Goal: Task Accomplishment & Management: Complete application form

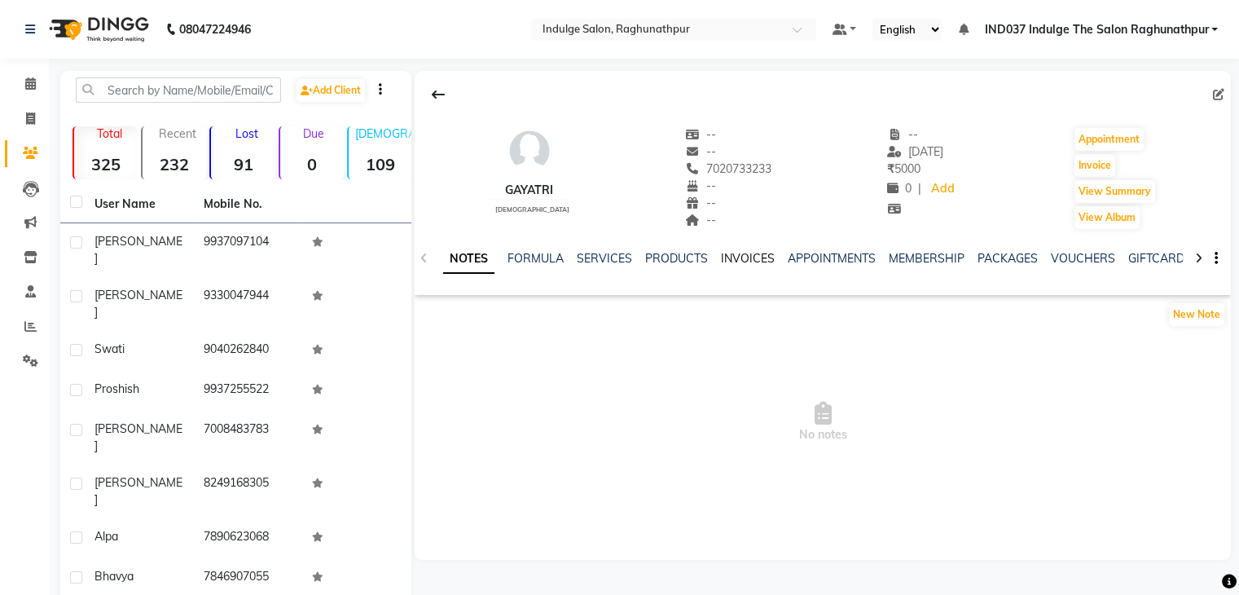
click at [739, 253] on link "INVOICES" at bounding box center [748, 258] width 54 height 15
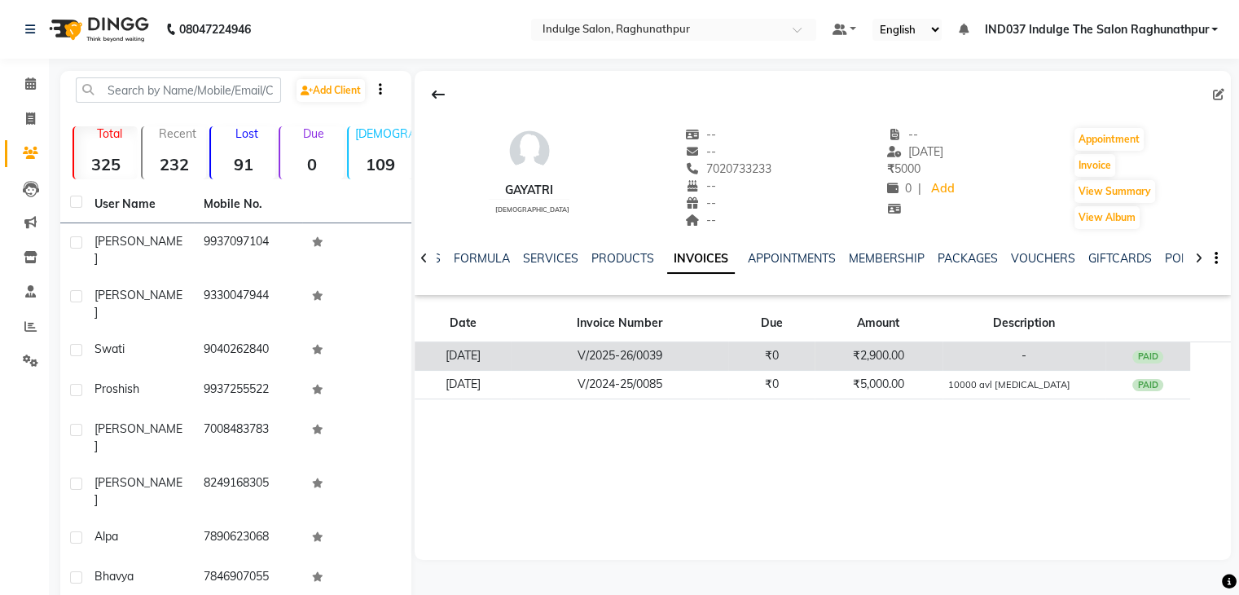
click at [906, 362] on td "₹2,900.00" at bounding box center [879, 356] width 128 height 29
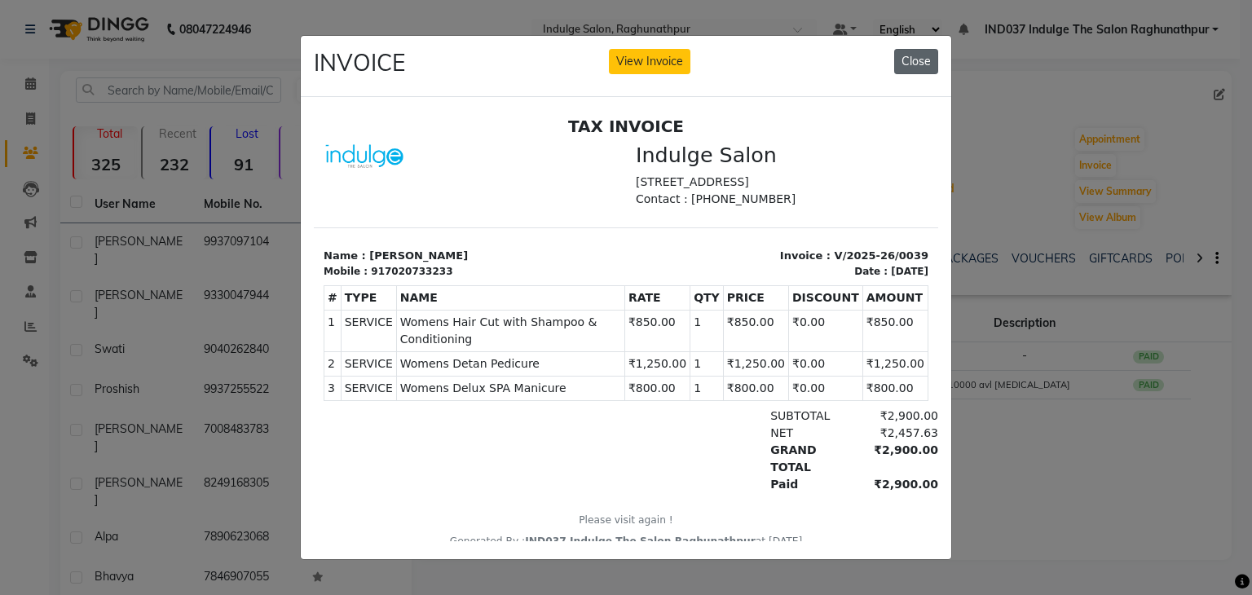
click at [913, 49] on button "Close" at bounding box center [916, 61] width 44 height 25
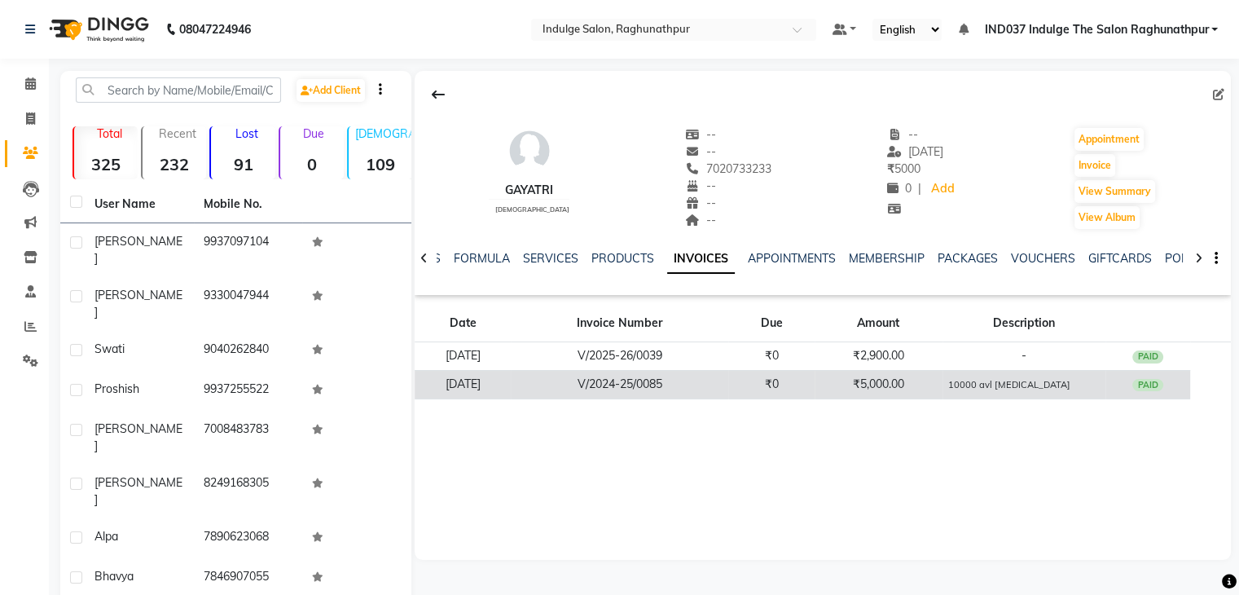
click at [898, 379] on td "₹5,000.00" at bounding box center [879, 384] width 128 height 29
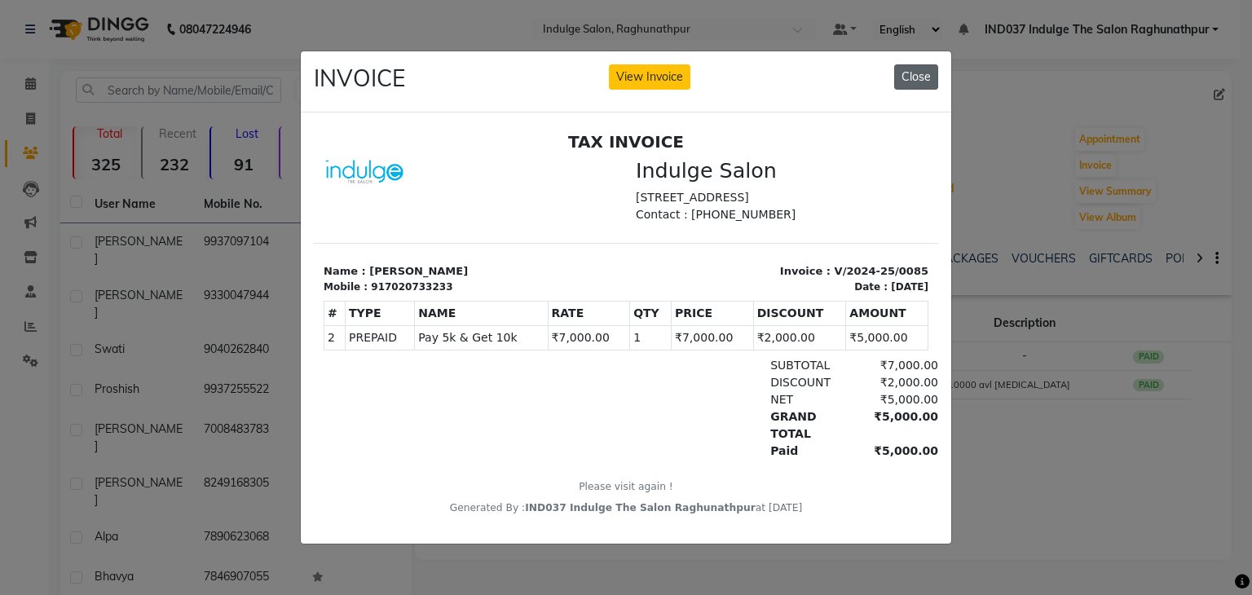
click at [919, 80] on button "Close" at bounding box center [916, 76] width 44 height 25
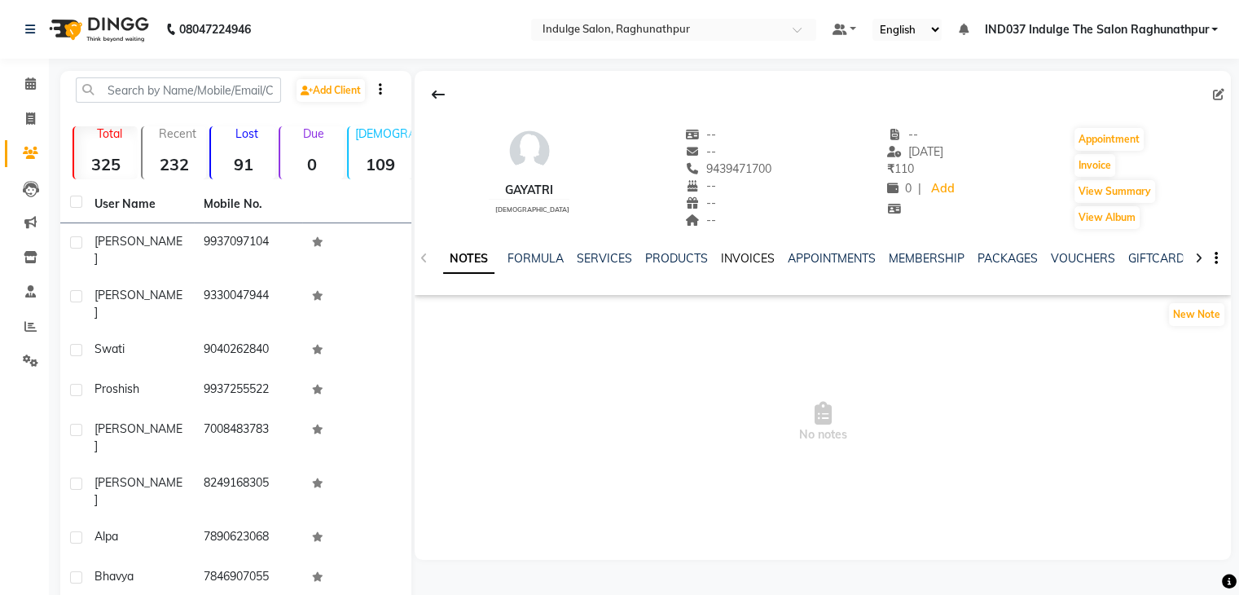
click at [752, 253] on link "INVOICES" at bounding box center [748, 258] width 54 height 15
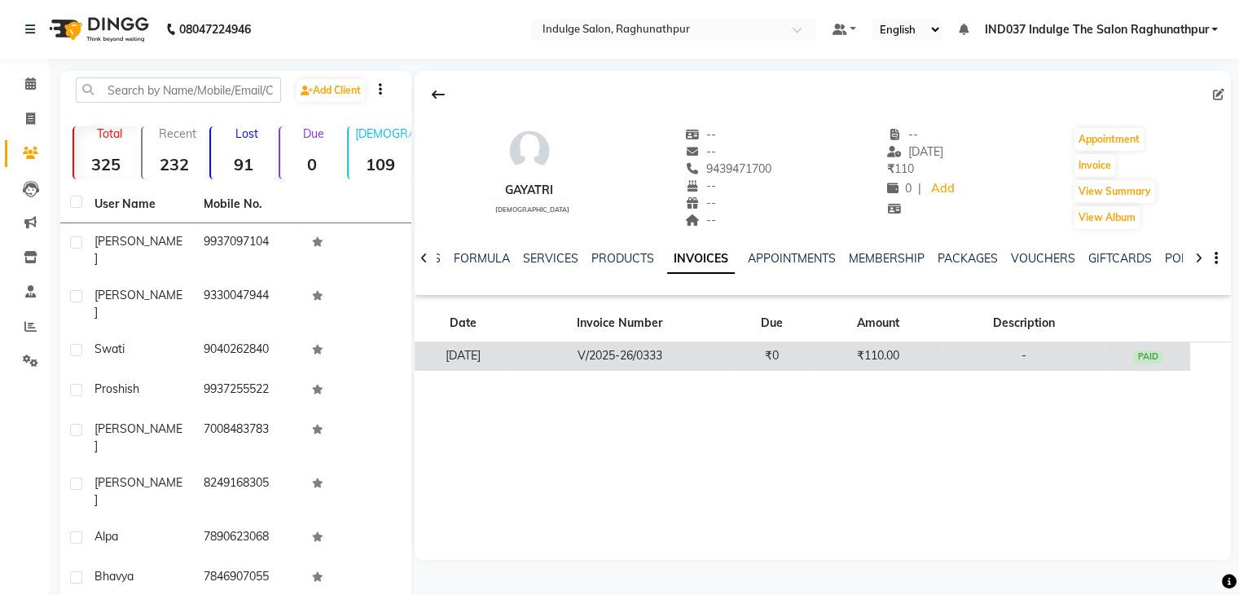
click at [815, 355] on td "₹0" at bounding box center [771, 356] width 86 height 29
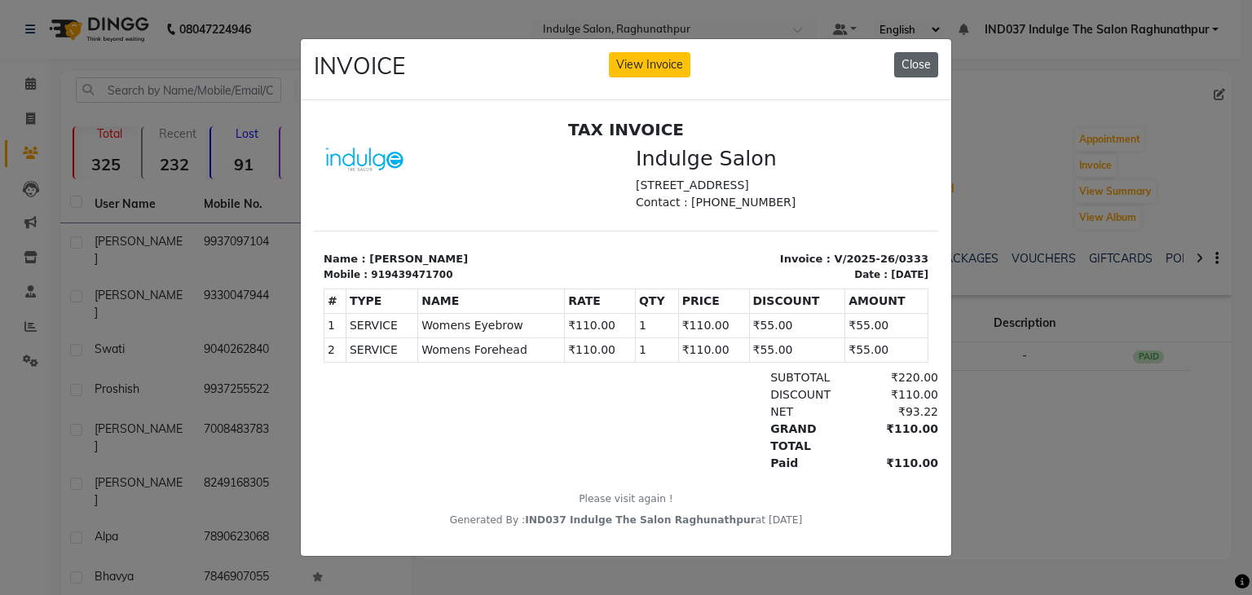
click at [926, 60] on button "Close" at bounding box center [916, 64] width 44 height 25
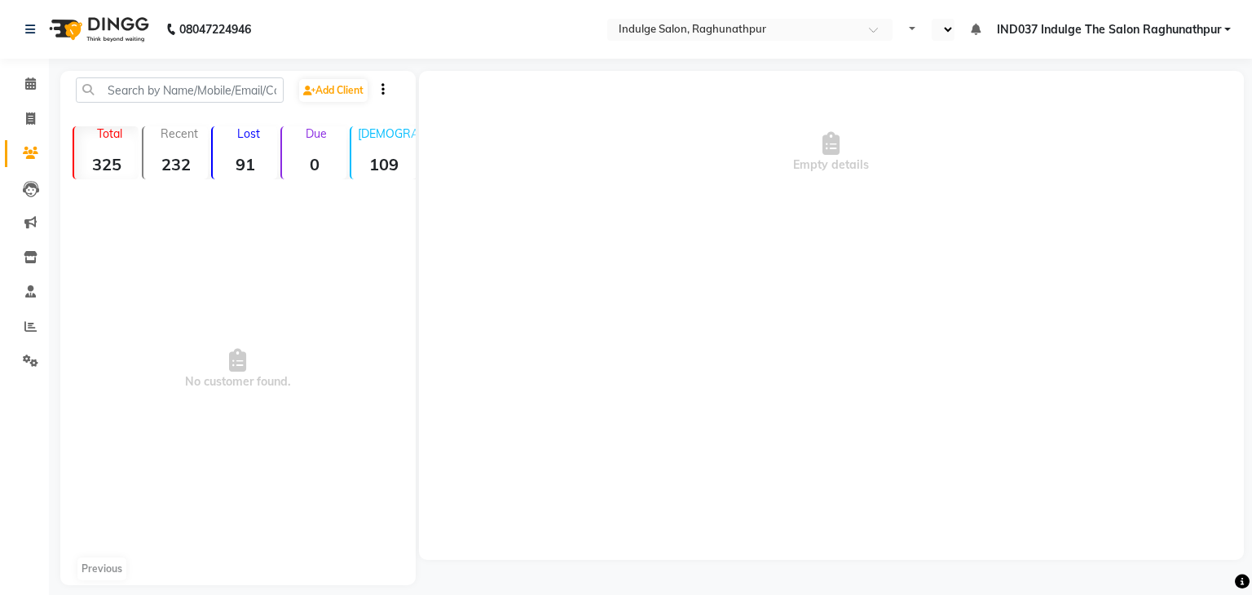
select select "en"
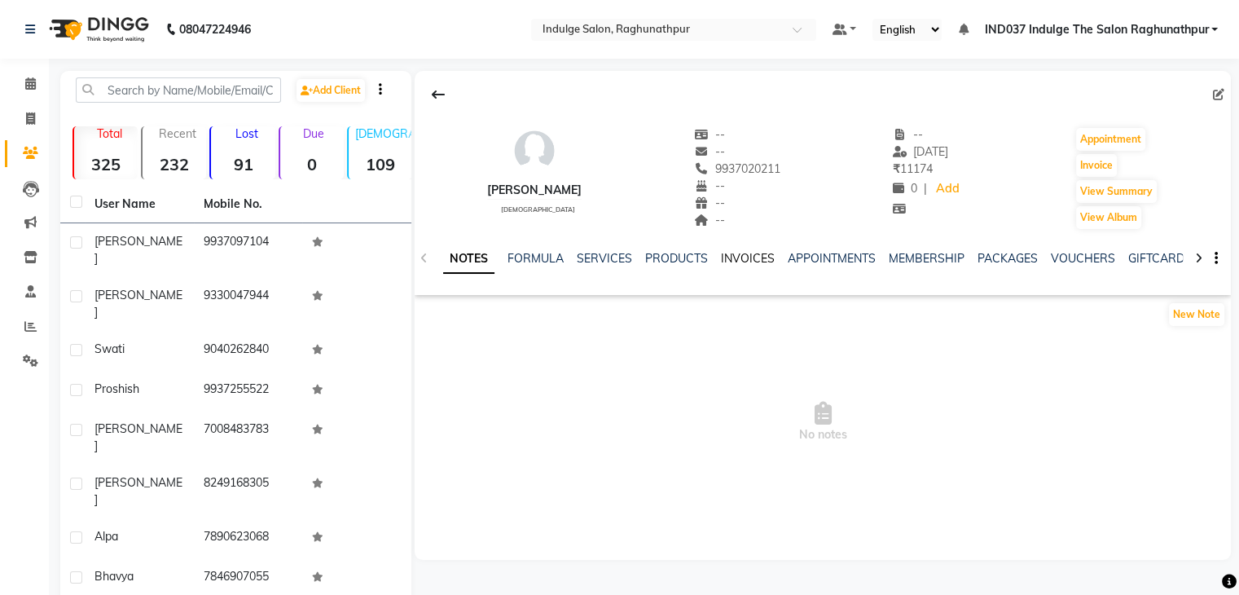
click at [746, 262] on link "INVOICES" at bounding box center [748, 258] width 54 height 15
click at [747, 259] on link "INVOICES" at bounding box center [748, 258] width 54 height 15
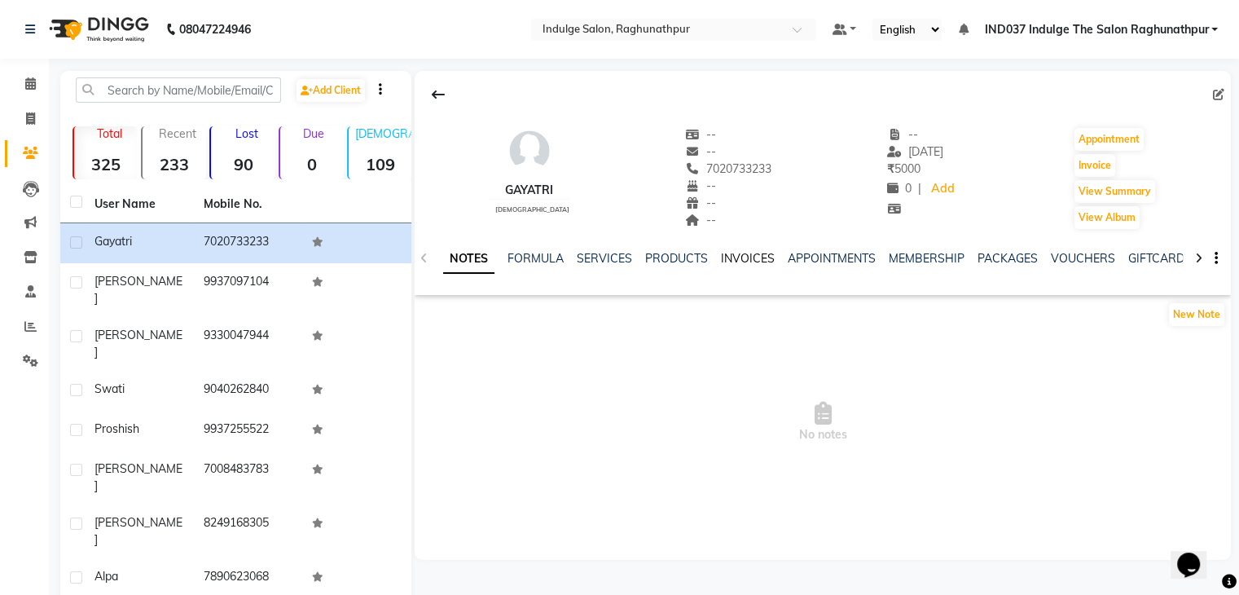
click at [744, 253] on link "INVOICES" at bounding box center [748, 258] width 54 height 15
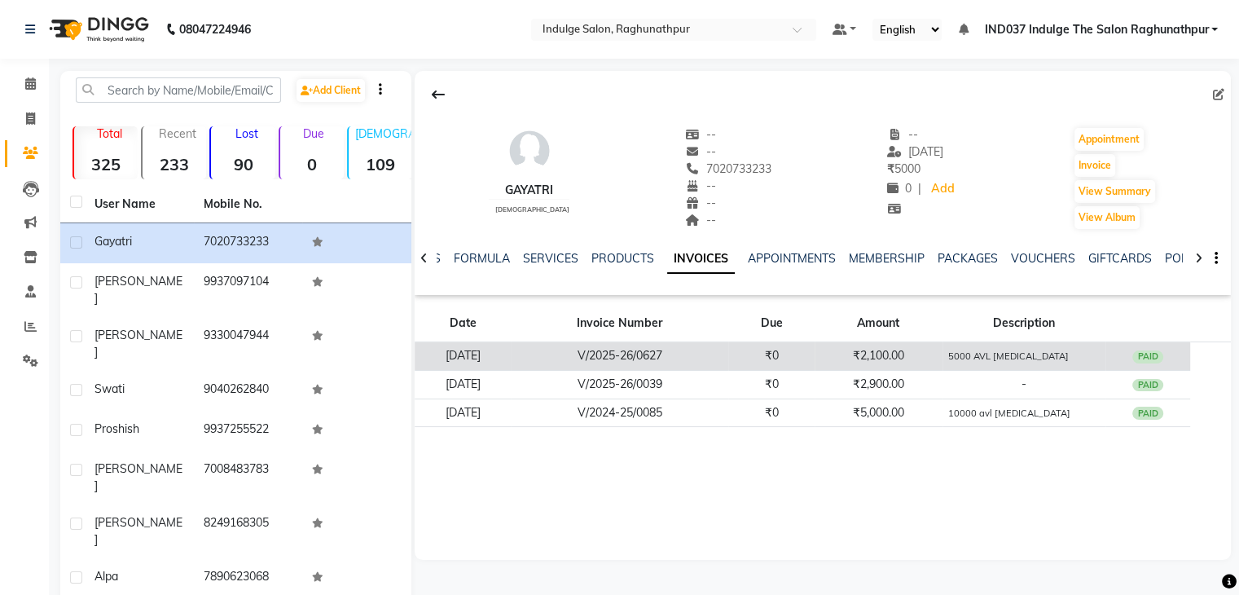
click at [905, 350] on td "₹2,100.00" at bounding box center [879, 356] width 128 height 29
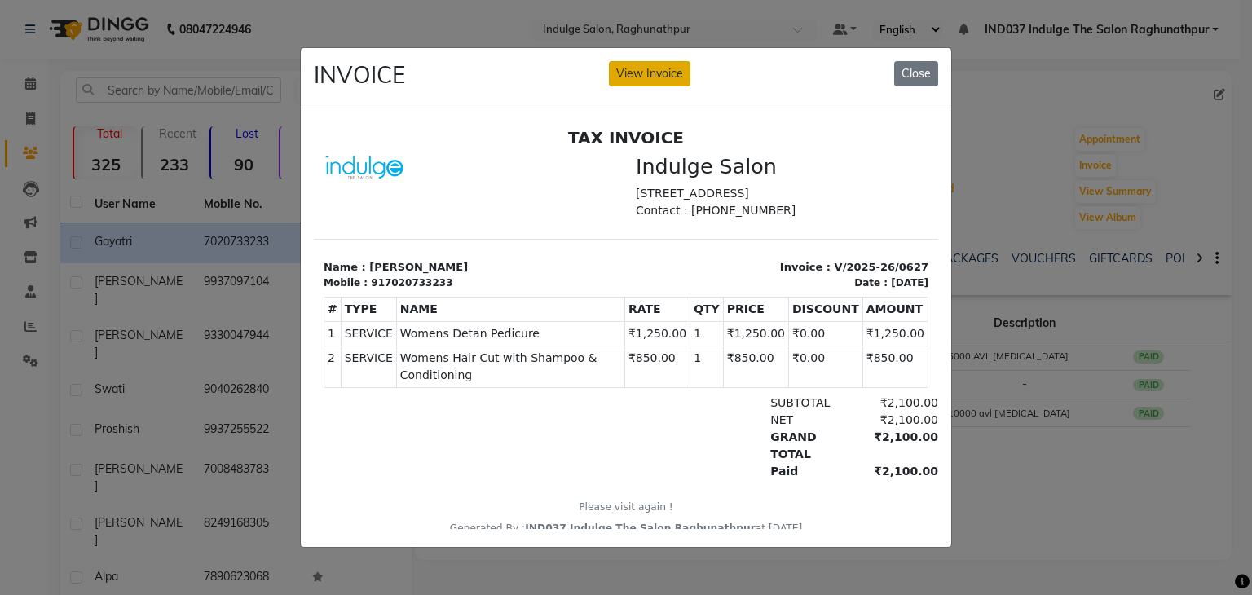
click at [656, 62] on button "View Invoice" at bounding box center [649, 73] width 81 height 25
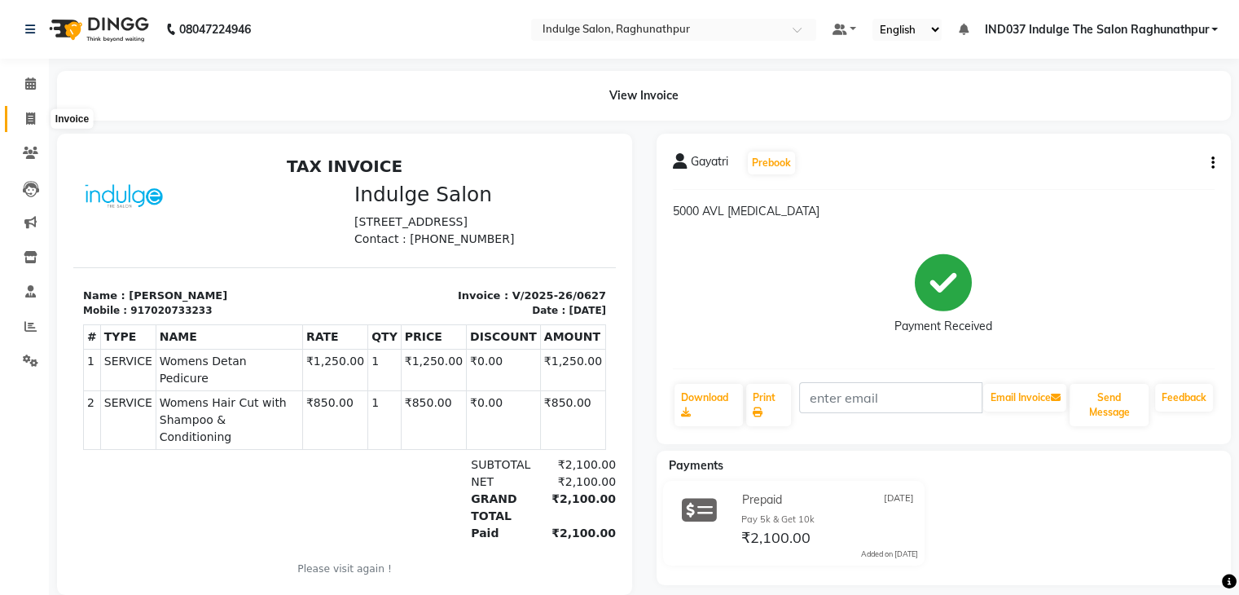
click at [36, 125] on span at bounding box center [30, 119] width 29 height 19
select select "service"
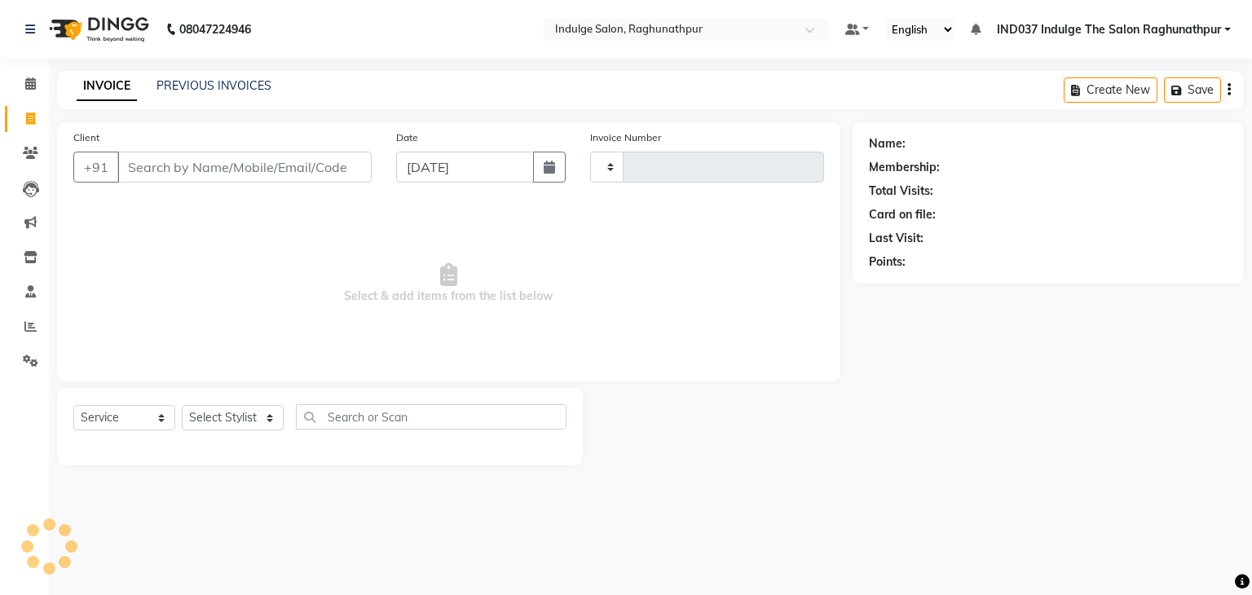
type input "0628"
select select "7475"
click at [215, 169] on input "Client" at bounding box center [244, 167] width 254 height 31
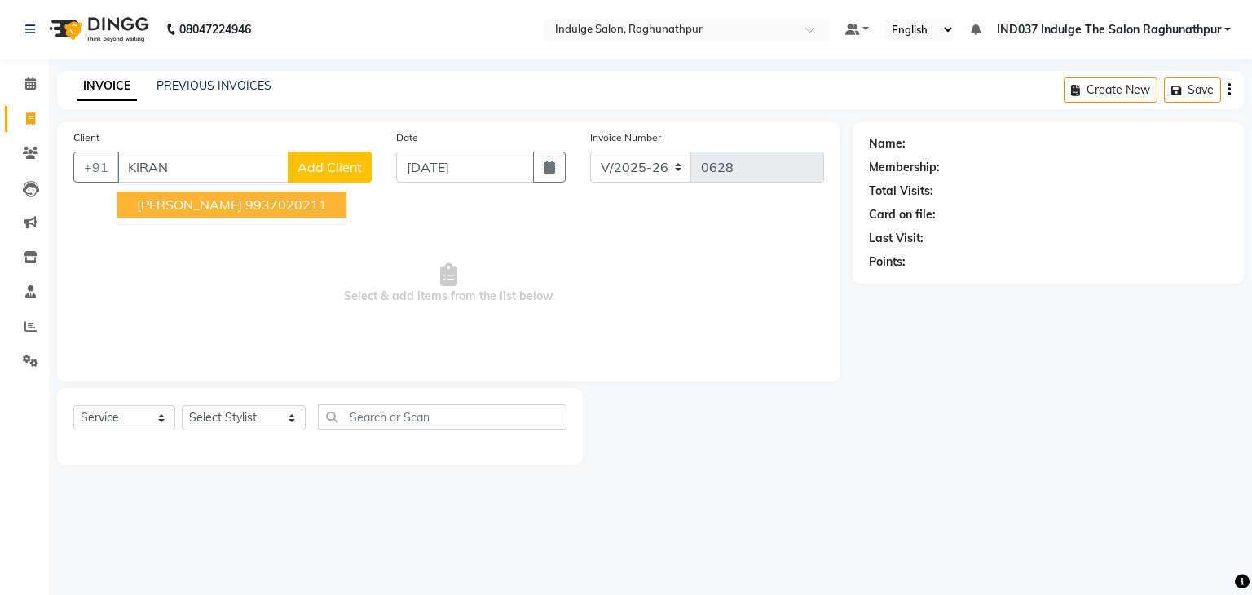
click at [184, 210] on span "[PERSON_NAME]" at bounding box center [189, 204] width 105 height 16
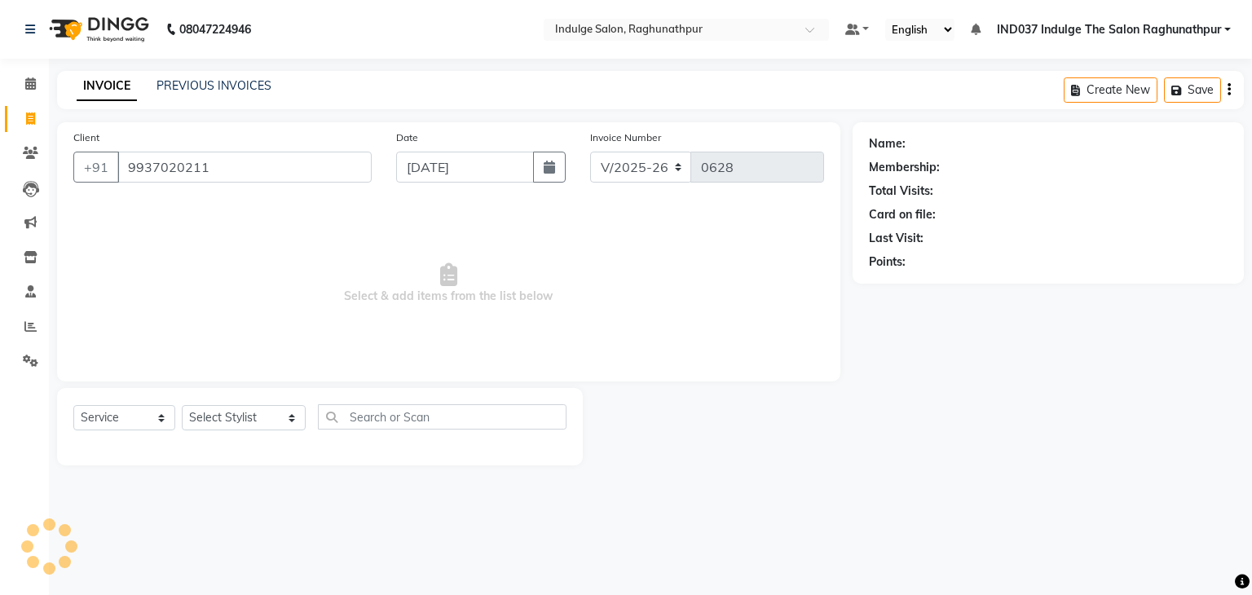
type input "9937020211"
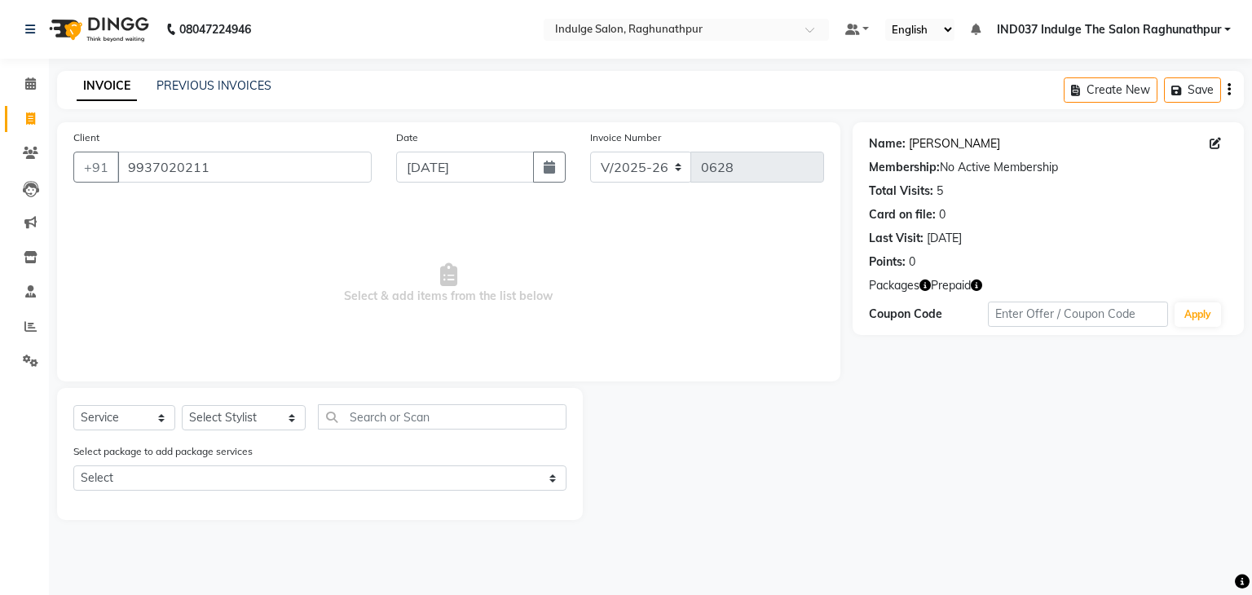
click at [919, 142] on link "Kirandeep" at bounding box center [954, 143] width 91 height 17
click at [236, 414] on select "Select Stylist Amir Ethan feroza Happy IND037 Indulge The Salon Raghunathpur ka…" at bounding box center [244, 417] width 124 height 25
select select "66537"
click at [182, 406] on select "Select Stylist Amir Ethan feroza Happy IND037 Indulge The Salon Raghunathpur ka…" at bounding box center [244, 417] width 124 height 25
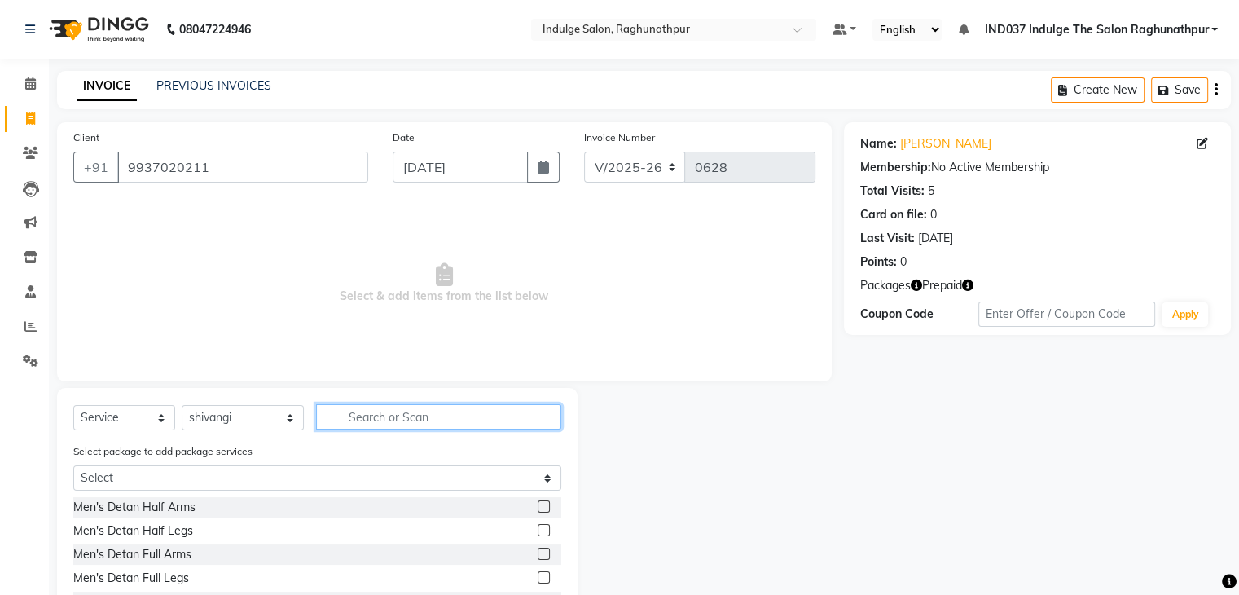
click at [365, 421] on input "text" at bounding box center [438, 416] width 244 height 25
type input "EYE"
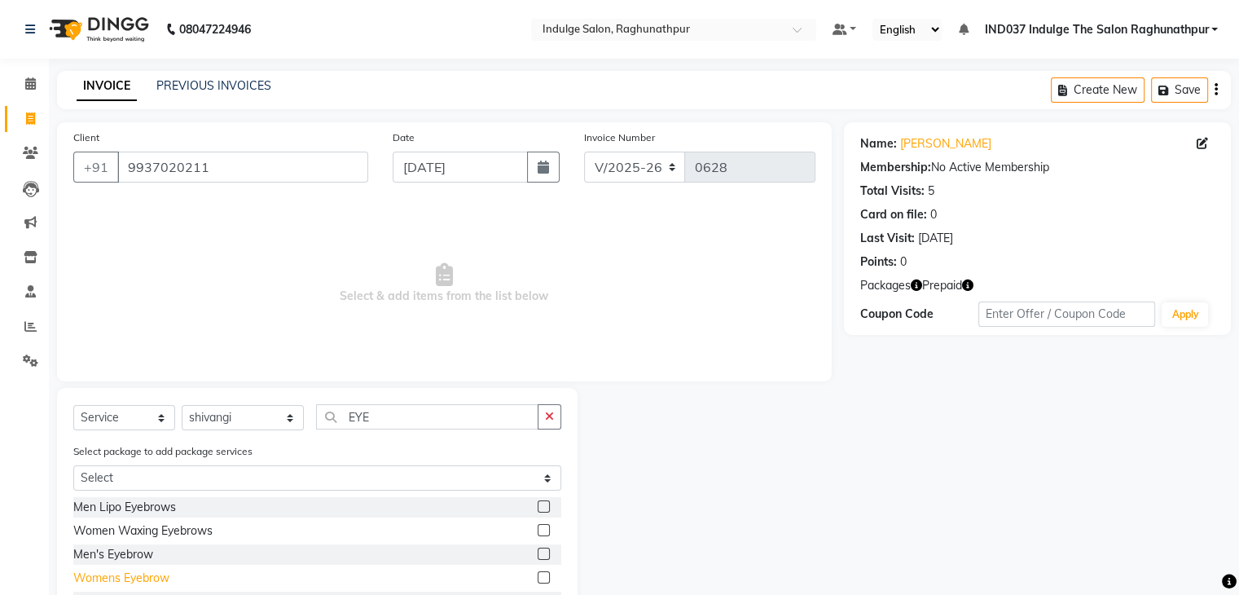
click at [140, 579] on div "Womens Eyebrow" at bounding box center [121, 578] width 96 height 17
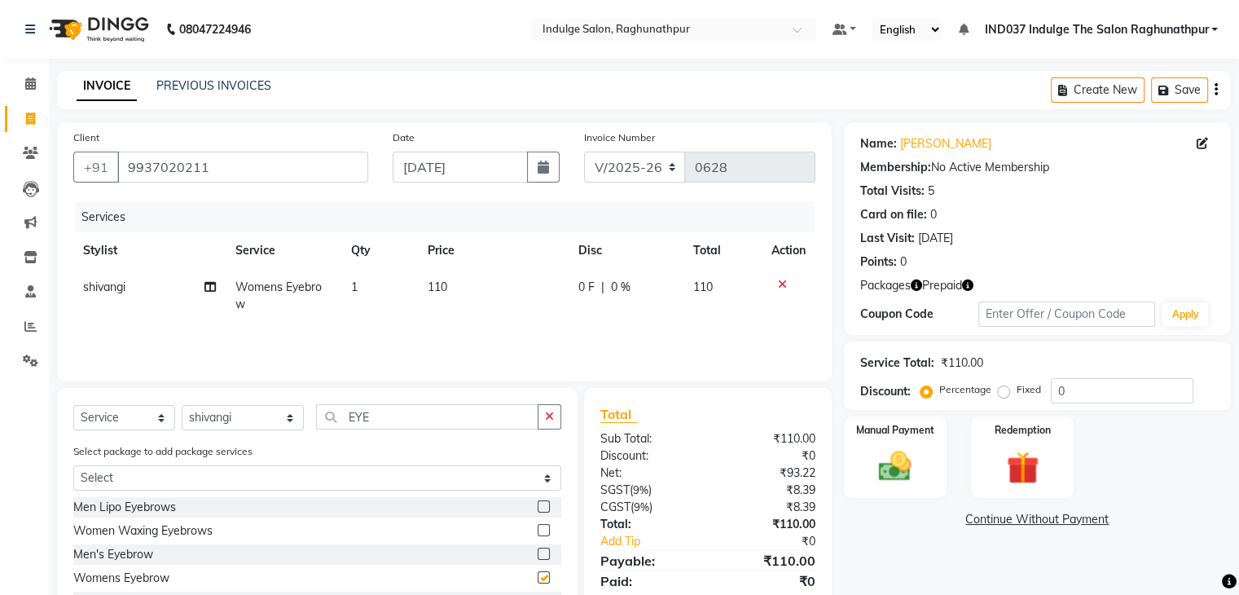
checkbox input "false"
click at [416, 426] on input "EYE" at bounding box center [427, 416] width 222 height 25
type input "E"
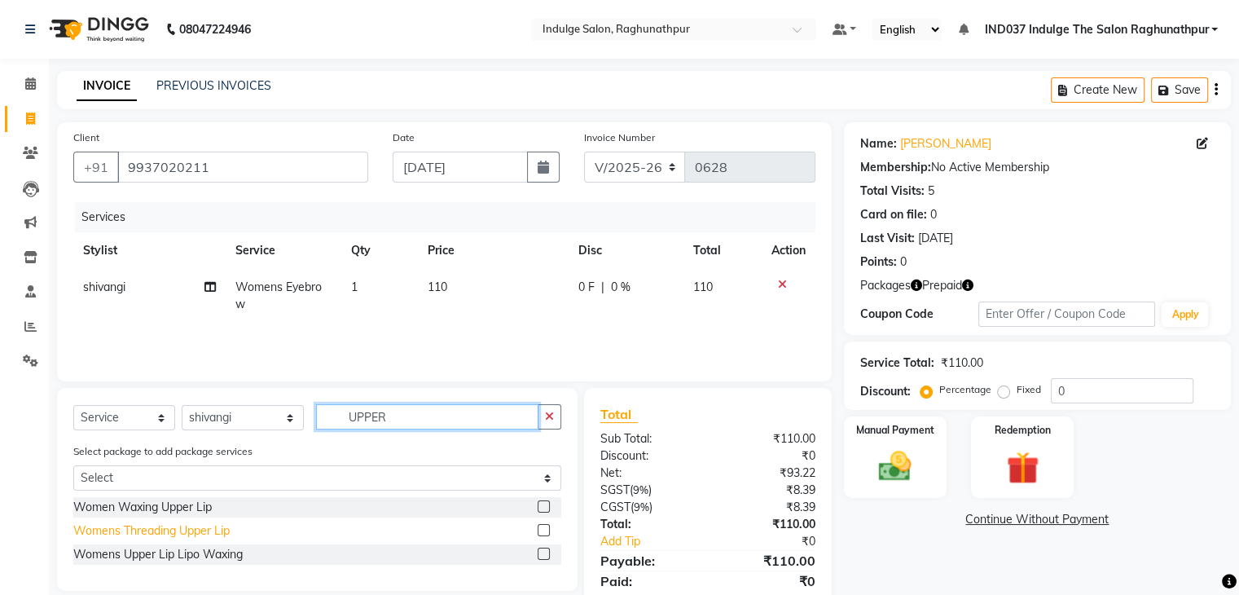
type input "UPPER"
click at [163, 533] on div "Womens Threading Upper Lip" at bounding box center [151, 530] width 156 height 17
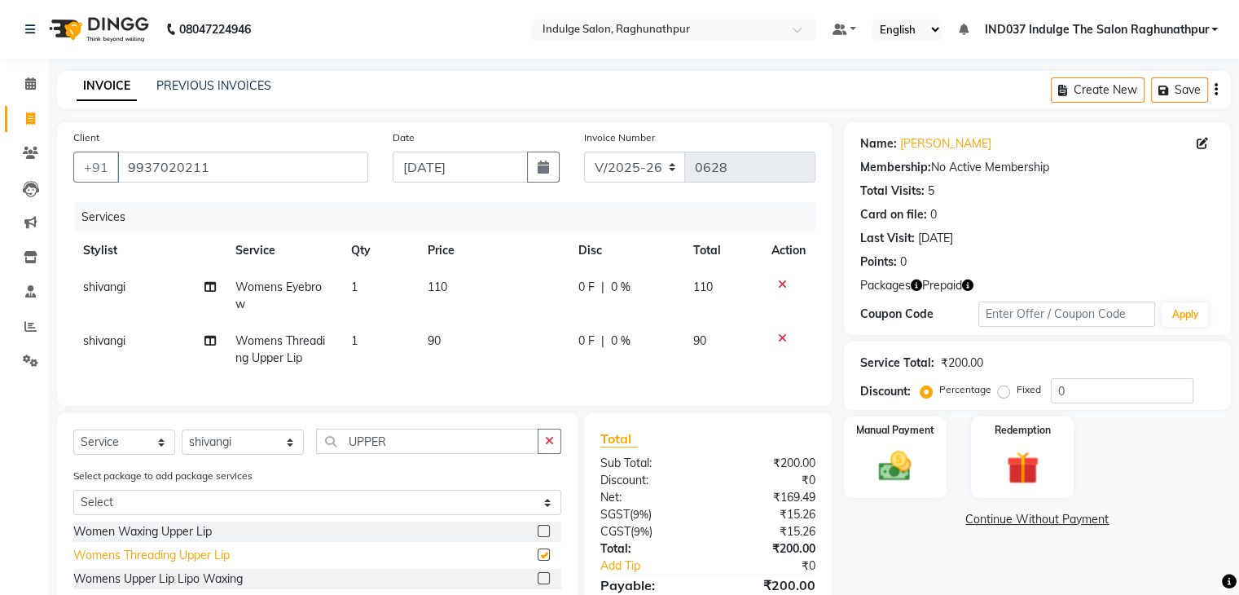
checkbox input "false"
click at [1032, 469] on img at bounding box center [1022, 468] width 55 height 42
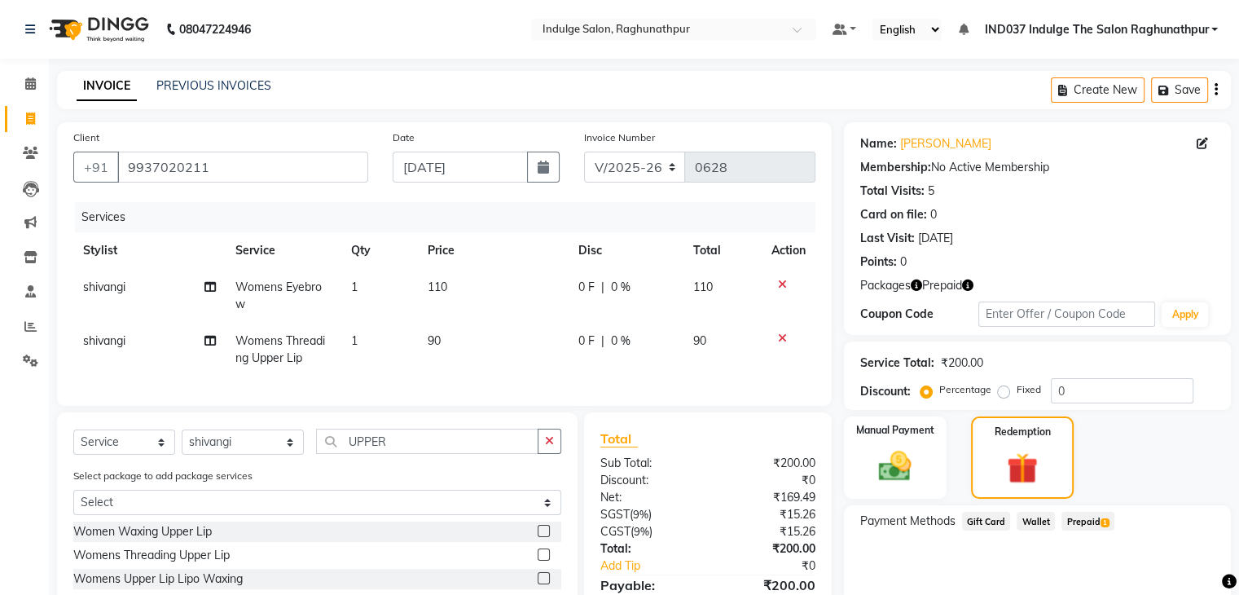
click at [1083, 517] on span "Prepaid 1" at bounding box center [1088, 521] width 53 height 19
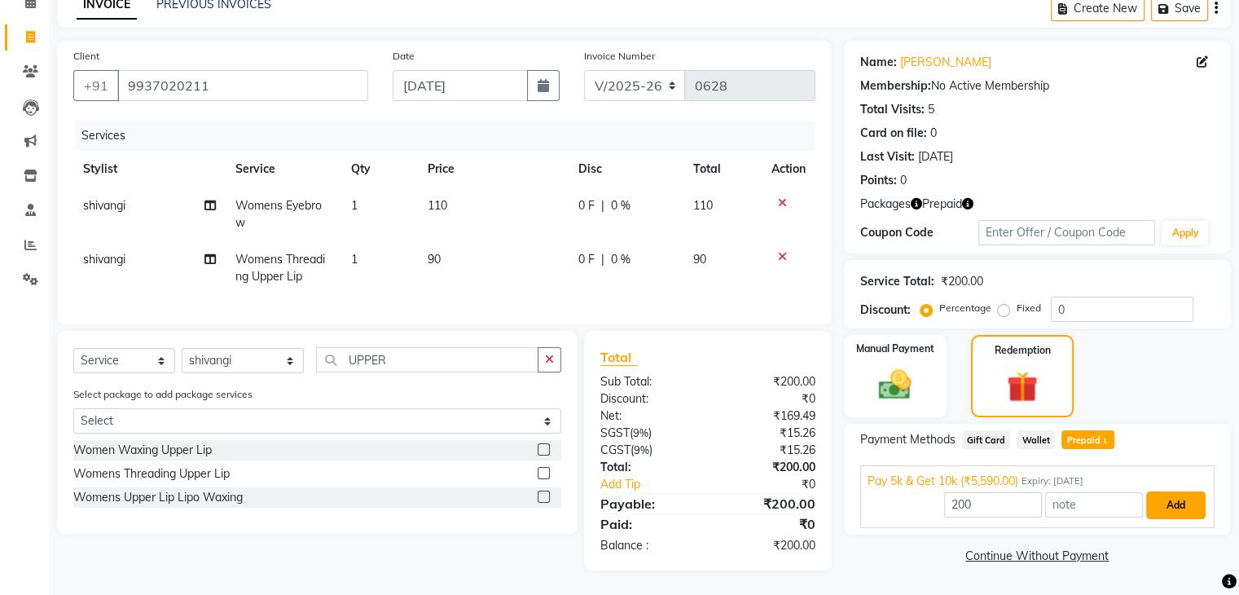
click at [1179, 491] on button "Add" at bounding box center [1176, 505] width 59 height 28
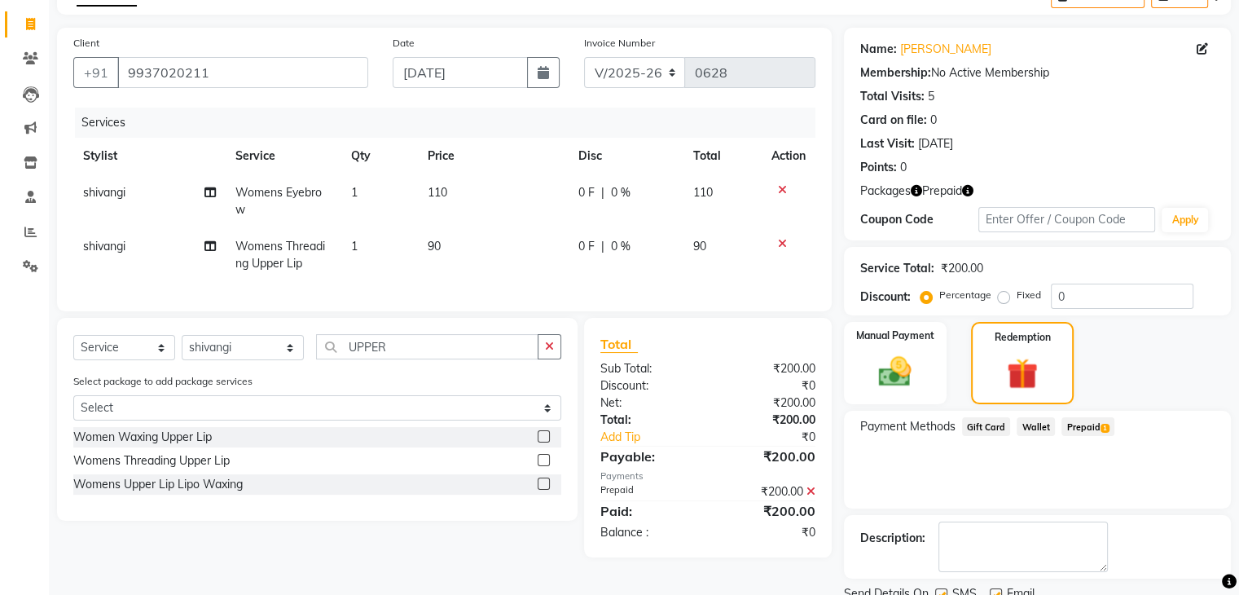
scroll to position [157, 0]
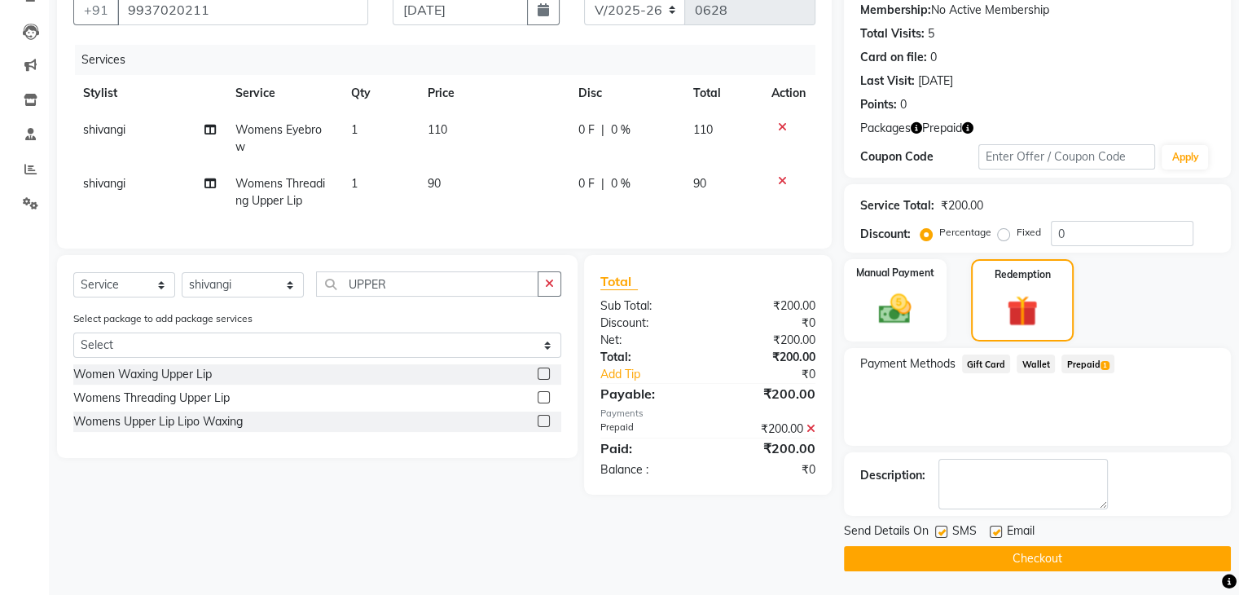
click at [995, 529] on label at bounding box center [996, 532] width 12 height 12
click at [995, 529] on input "checkbox" at bounding box center [995, 532] width 11 height 11
checkbox input "false"
click at [940, 528] on label at bounding box center [941, 532] width 12 height 12
click at [940, 528] on input "checkbox" at bounding box center [940, 532] width 11 height 11
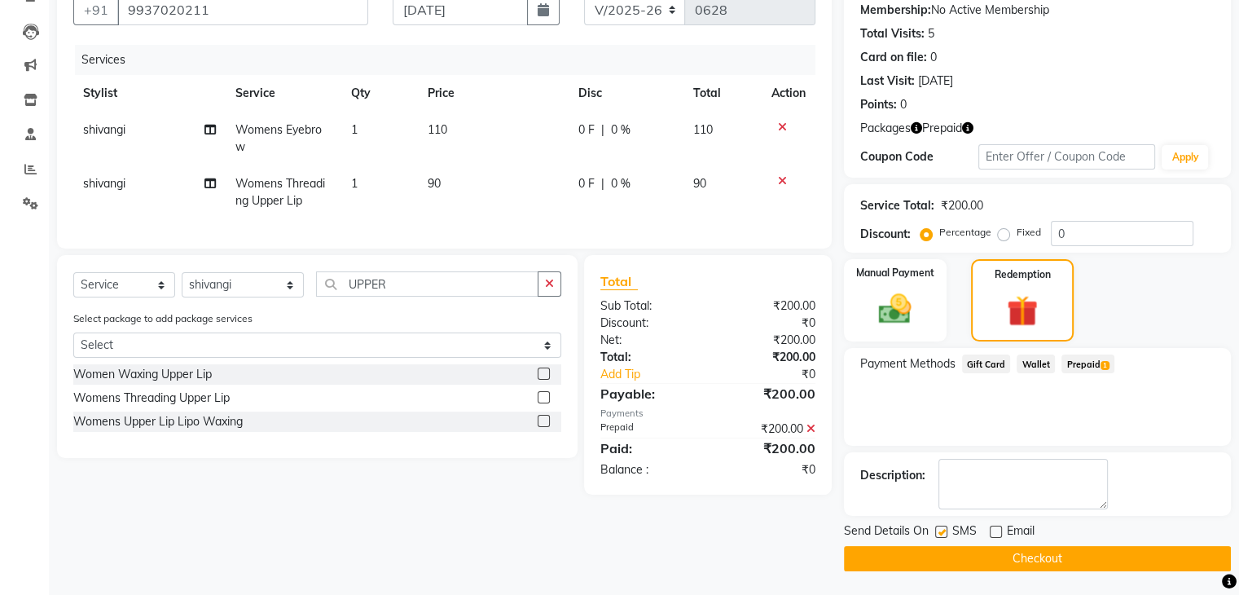
checkbox input "false"
click at [971, 490] on textarea at bounding box center [1023, 484] width 169 height 51
type textarea "400 avl bal"
click at [1027, 557] on button "Checkout" at bounding box center [1037, 558] width 387 height 25
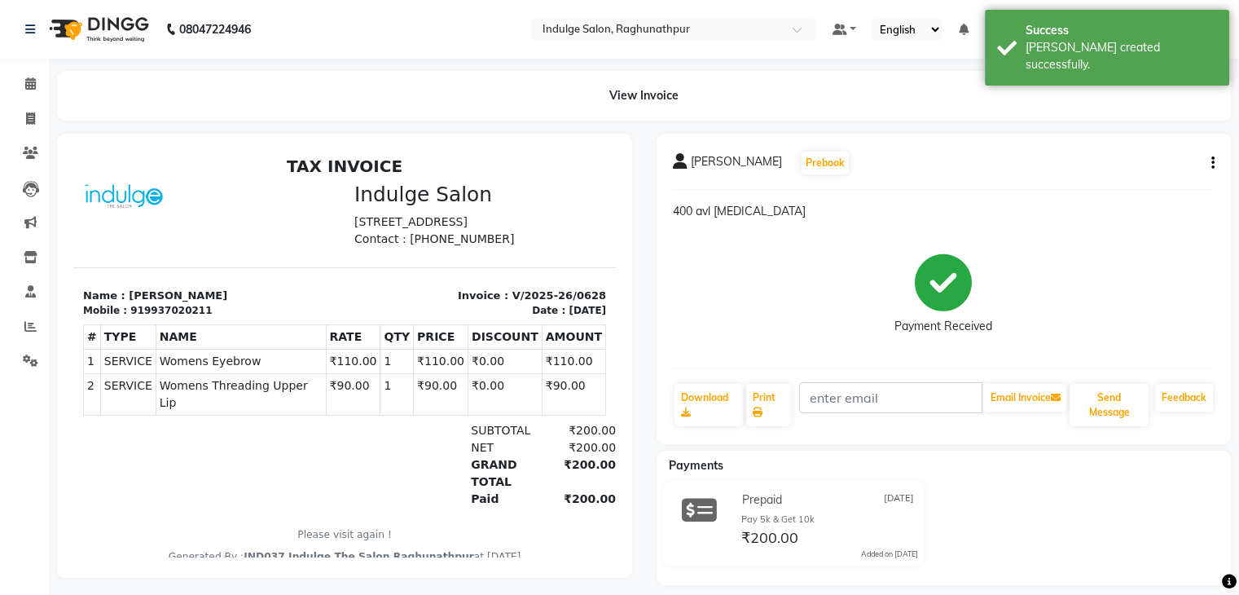
click at [1017, 255] on div "Payment Received" at bounding box center [944, 294] width 543 height 122
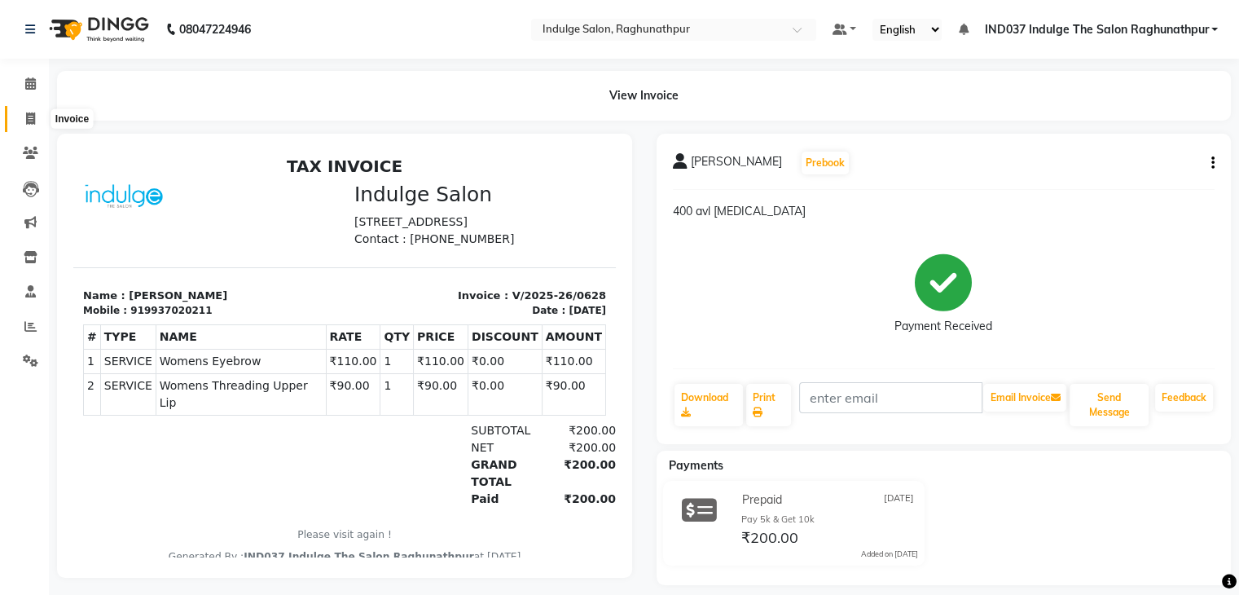
click at [24, 117] on span at bounding box center [30, 119] width 29 height 19
select select "service"
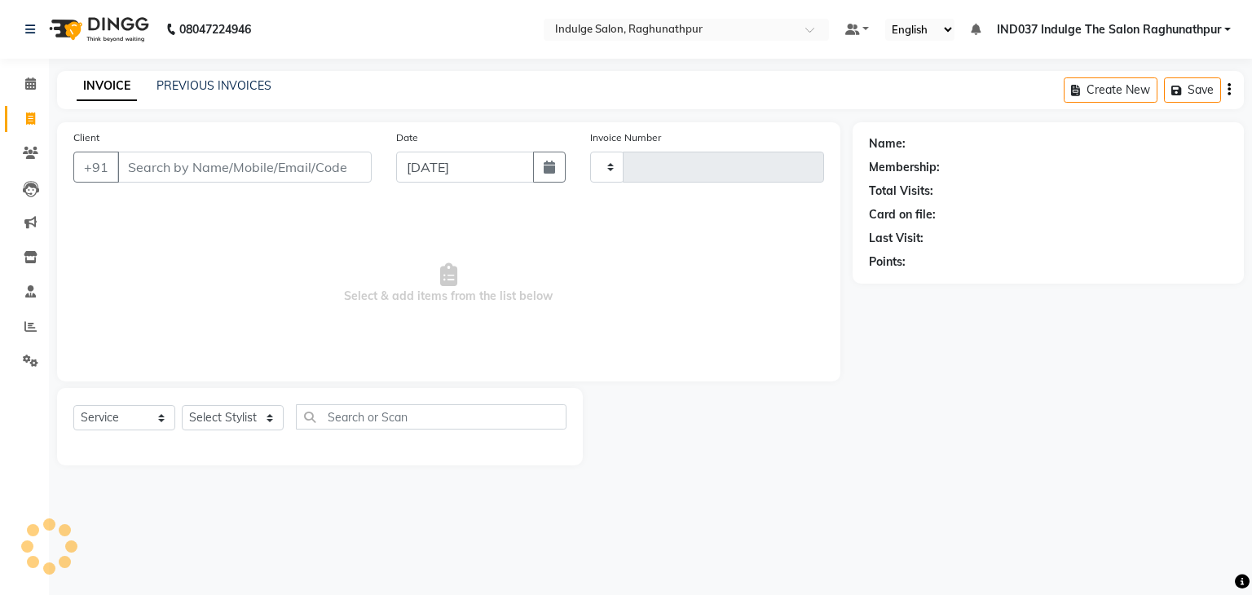
type input "0629"
select select "7475"
